Goal: Task Accomplishment & Management: Use online tool/utility

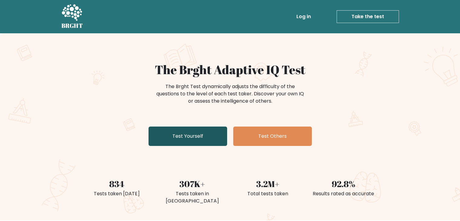
click at [198, 135] on link "Test Yourself" at bounding box center [187, 135] width 79 height 19
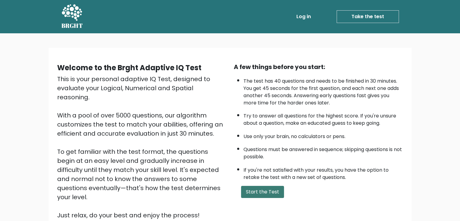
click at [269, 193] on button "Start the Test" at bounding box center [262, 192] width 43 height 12
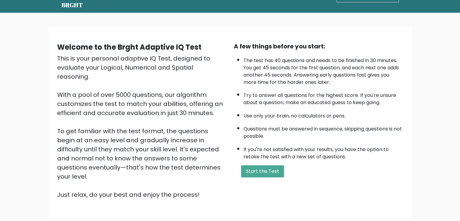
scroll to position [30, 0]
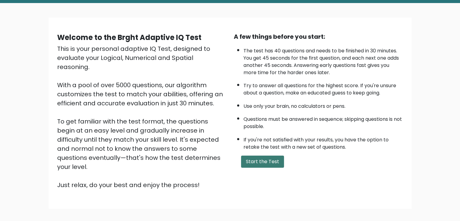
click at [265, 161] on button "Start the Test" at bounding box center [262, 161] width 43 height 12
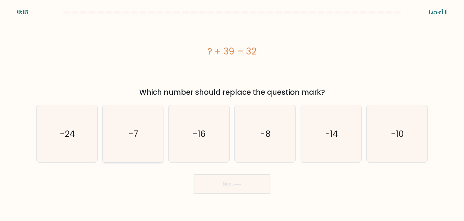
click at [150, 133] on icon "-7" at bounding box center [133, 133] width 57 height 57
click at [232, 113] on input "b. -7" at bounding box center [232, 111] width 0 height 3
radio input "true"
click at [245, 181] on button "Next" at bounding box center [232, 183] width 79 height 19
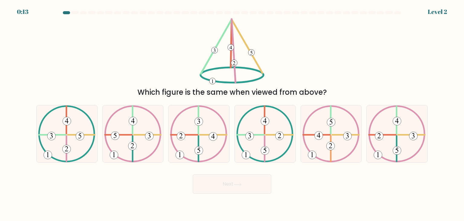
click at [243, 183] on button "Next" at bounding box center [232, 183] width 79 height 19
click at [232, 122] on div "d." at bounding box center [265, 133] width 66 height 57
click at [64, 138] on icon at bounding box center [66, 133] width 57 height 57
click at [232, 113] on input "a." at bounding box center [232, 111] width 0 height 3
radio input "true"
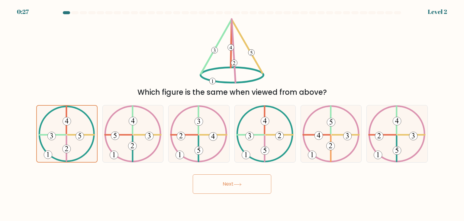
click at [259, 186] on button "Next" at bounding box center [232, 183] width 79 height 19
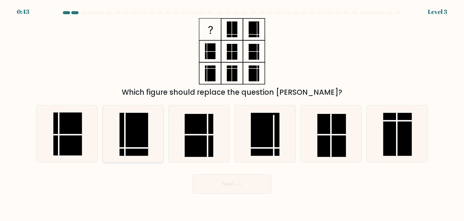
click at [132, 145] on rect at bounding box center [134, 134] width 29 height 43
click at [232, 113] on input "b." at bounding box center [232, 111] width 0 height 3
radio input "true"
click at [246, 179] on button "Next" at bounding box center [232, 183] width 79 height 19
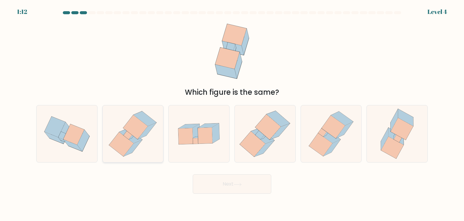
click at [138, 138] on icon at bounding box center [133, 133] width 54 height 57
click at [232, 113] on input "b." at bounding box center [232, 111] width 0 height 3
radio input "true"
click at [236, 188] on button "Next" at bounding box center [232, 183] width 79 height 19
click at [242, 184] on icon at bounding box center [238, 184] width 8 height 3
